Goal: Task Accomplishment & Management: Manage account settings

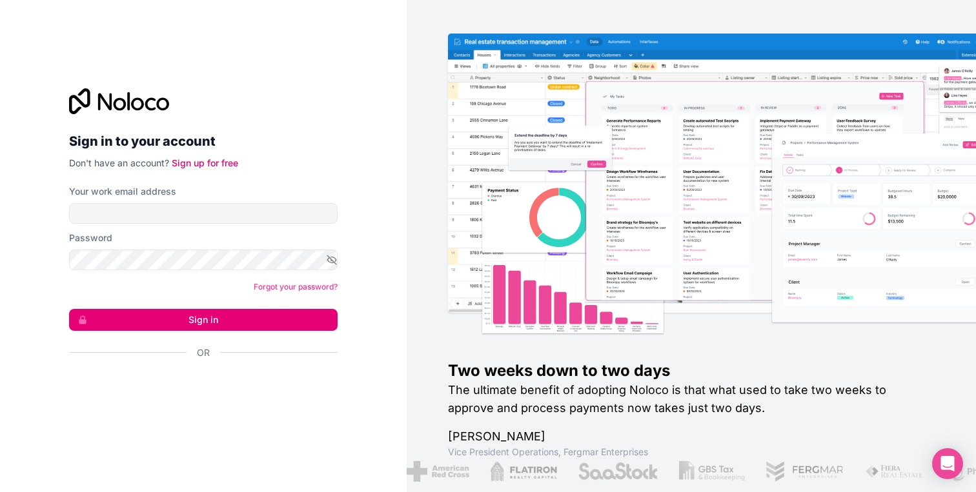
click at [301, 225] on form "Your work email address Password Forgot your password? Sign in Or" at bounding box center [203, 294] width 268 height 219
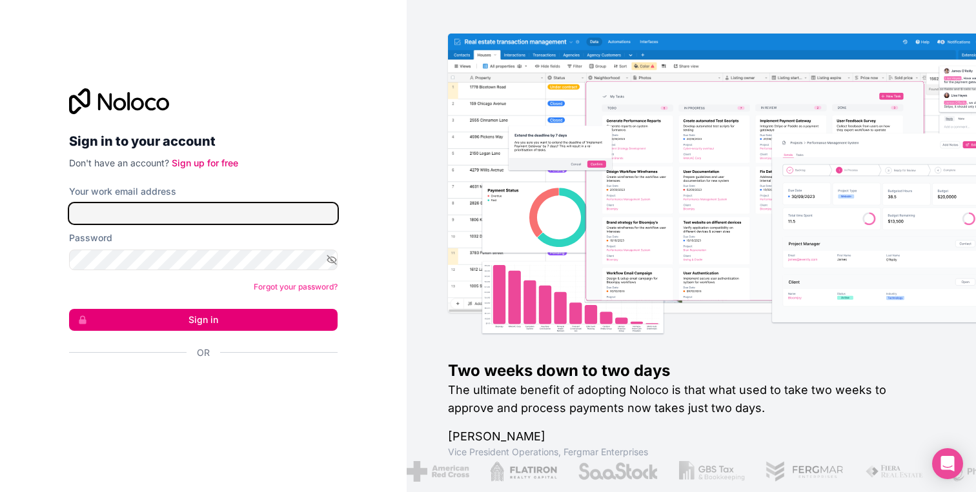
click at [301, 217] on input "Your work email address" at bounding box center [203, 213] width 268 height 21
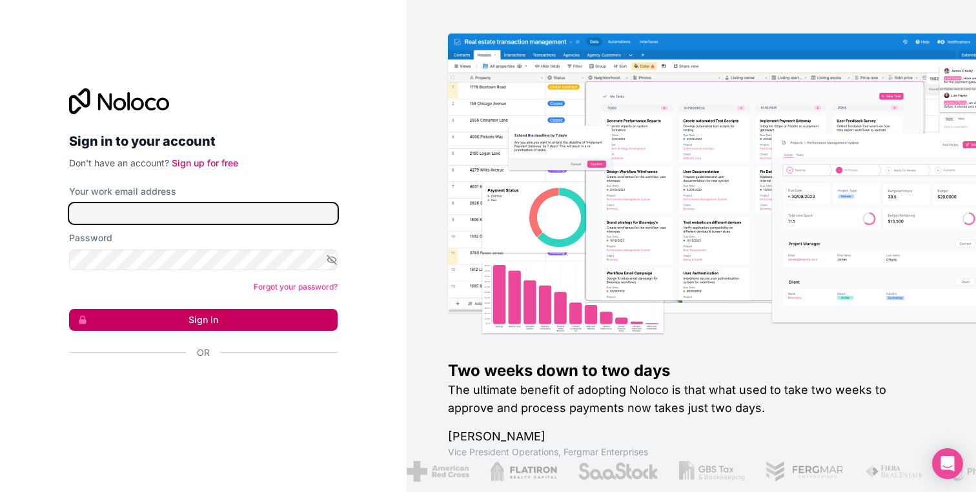
type input "info@onecallsolution.de"
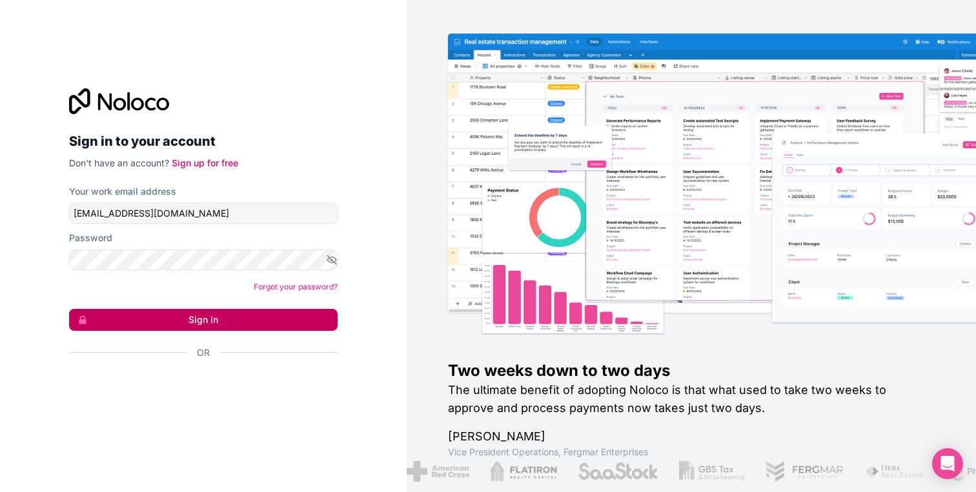
click at [212, 318] on button "Sign in" at bounding box center [203, 320] width 268 height 22
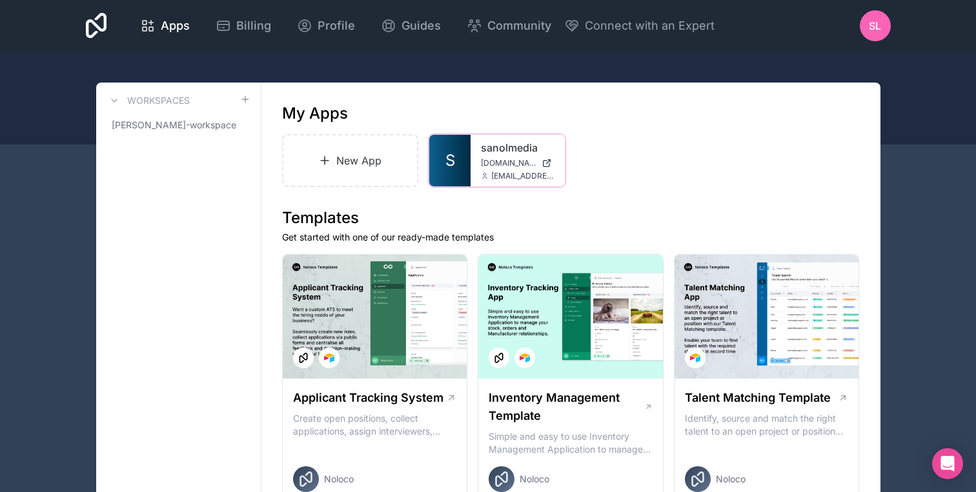
click at [500, 161] on span "sanolmedia.noloco.co" at bounding box center [509, 163] width 56 height 10
